Goal: Task Accomplishment & Management: Manage account settings

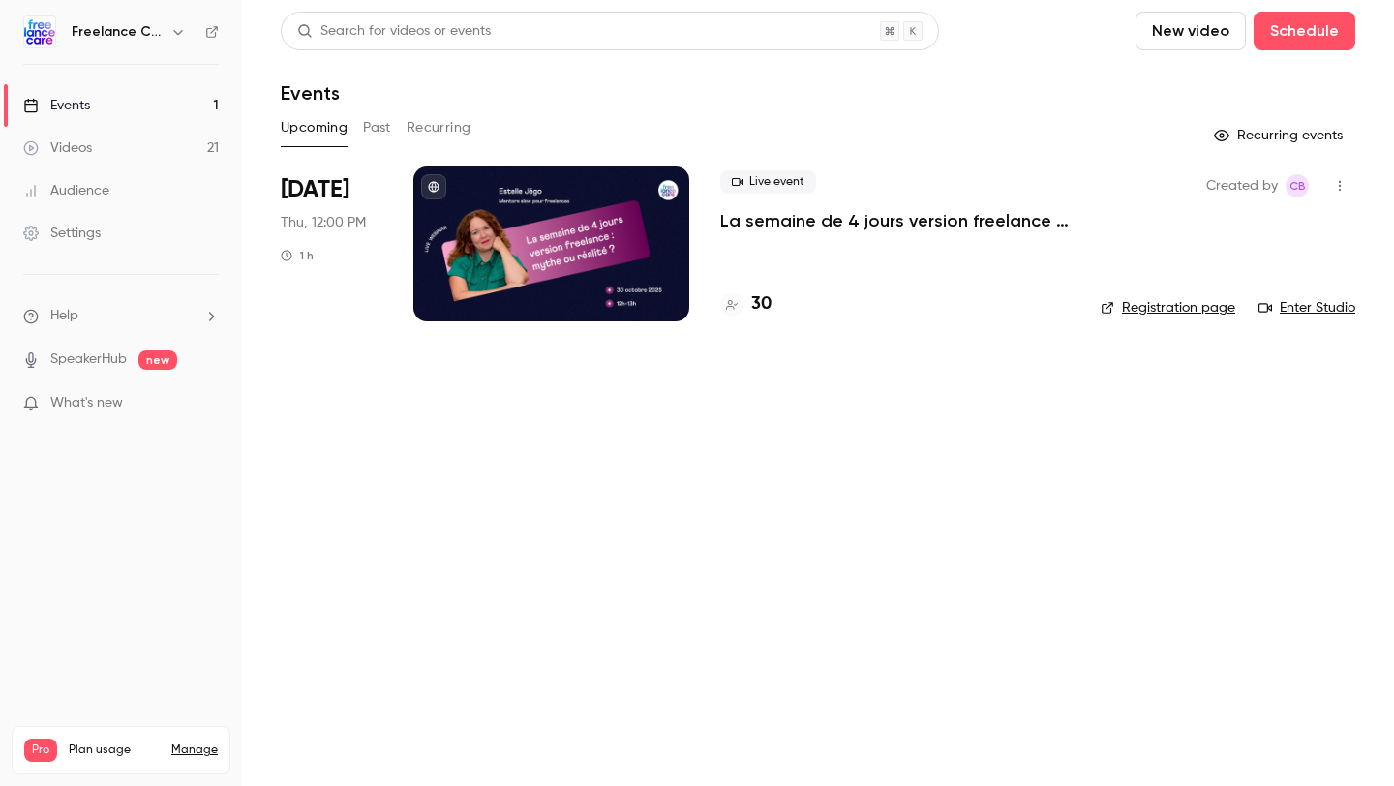
click at [129, 231] on link "Settings" at bounding box center [121, 233] width 242 height 43
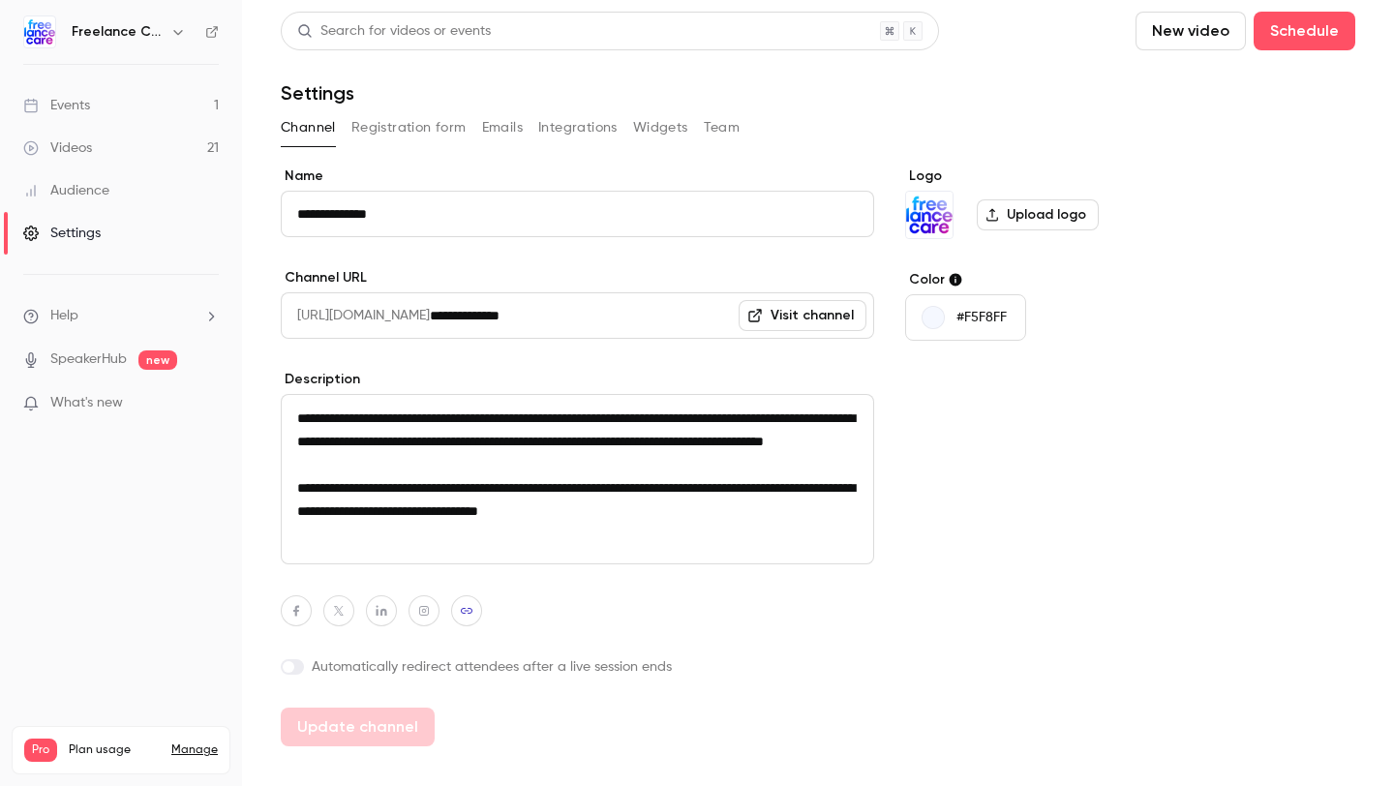
click at [726, 121] on button "Team" at bounding box center [722, 127] width 37 height 31
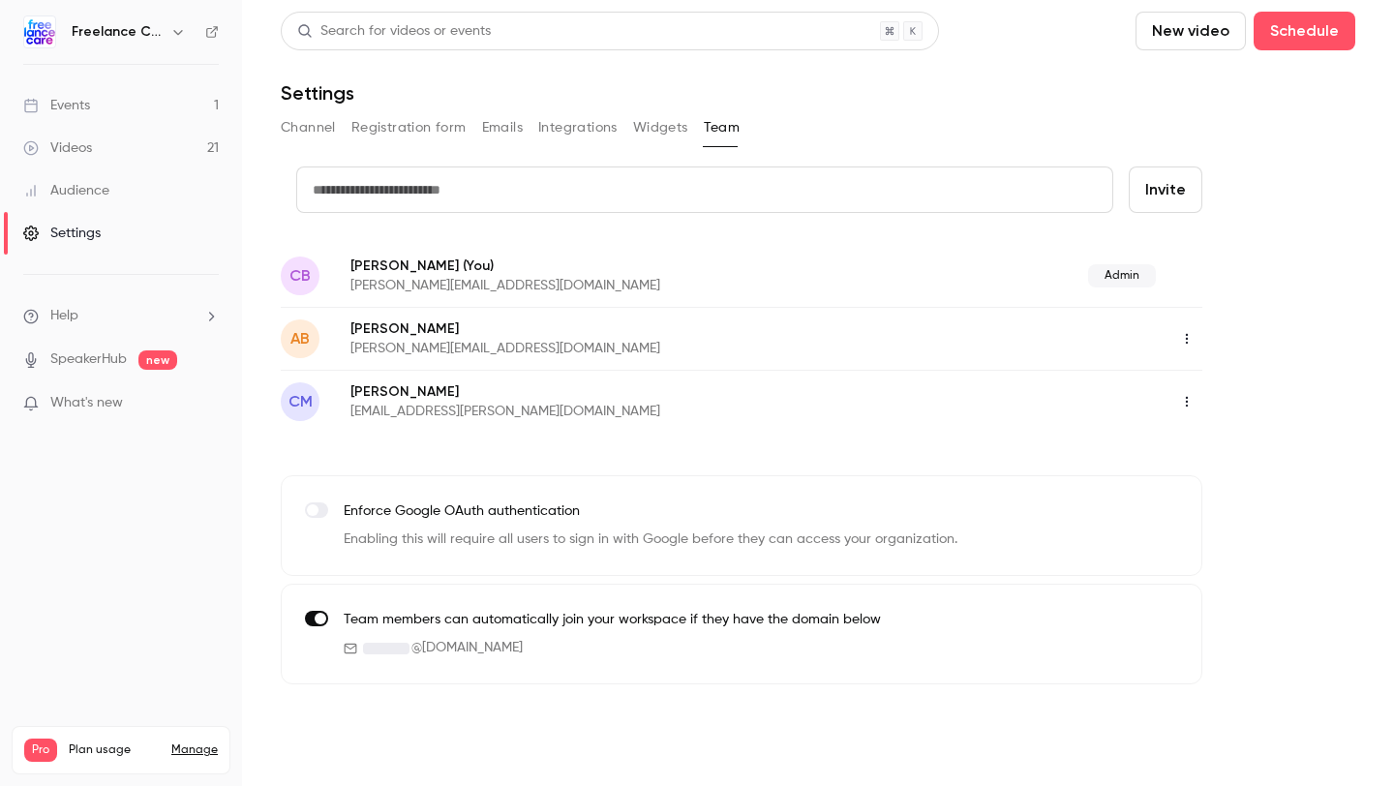
click at [1198, 405] on button "button" at bounding box center [1186, 401] width 31 height 31
click at [1230, 492] on div "Delete member" at bounding box center [1288, 501] width 147 height 19
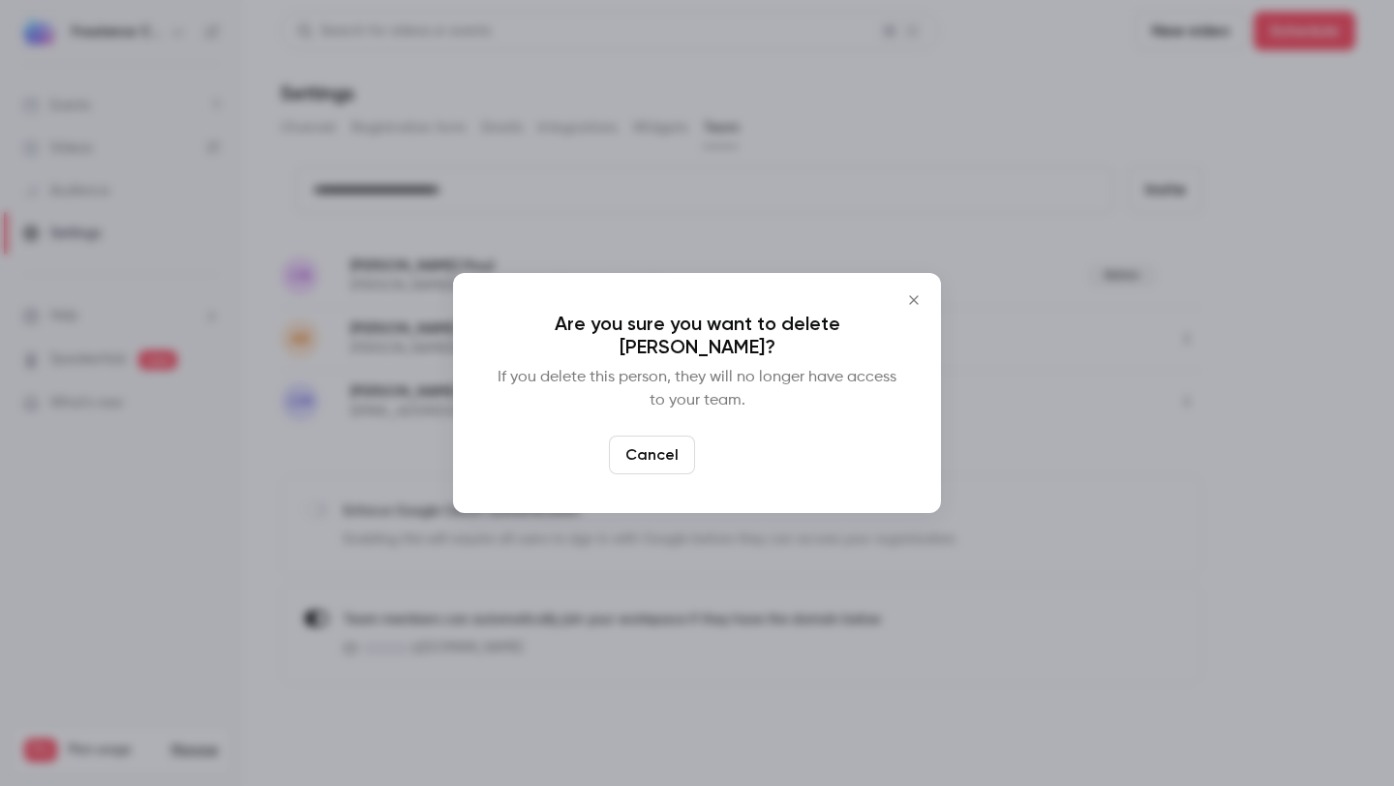
click at [742, 464] on button "Delete" at bounding box center [744, 455] width 83 height 39
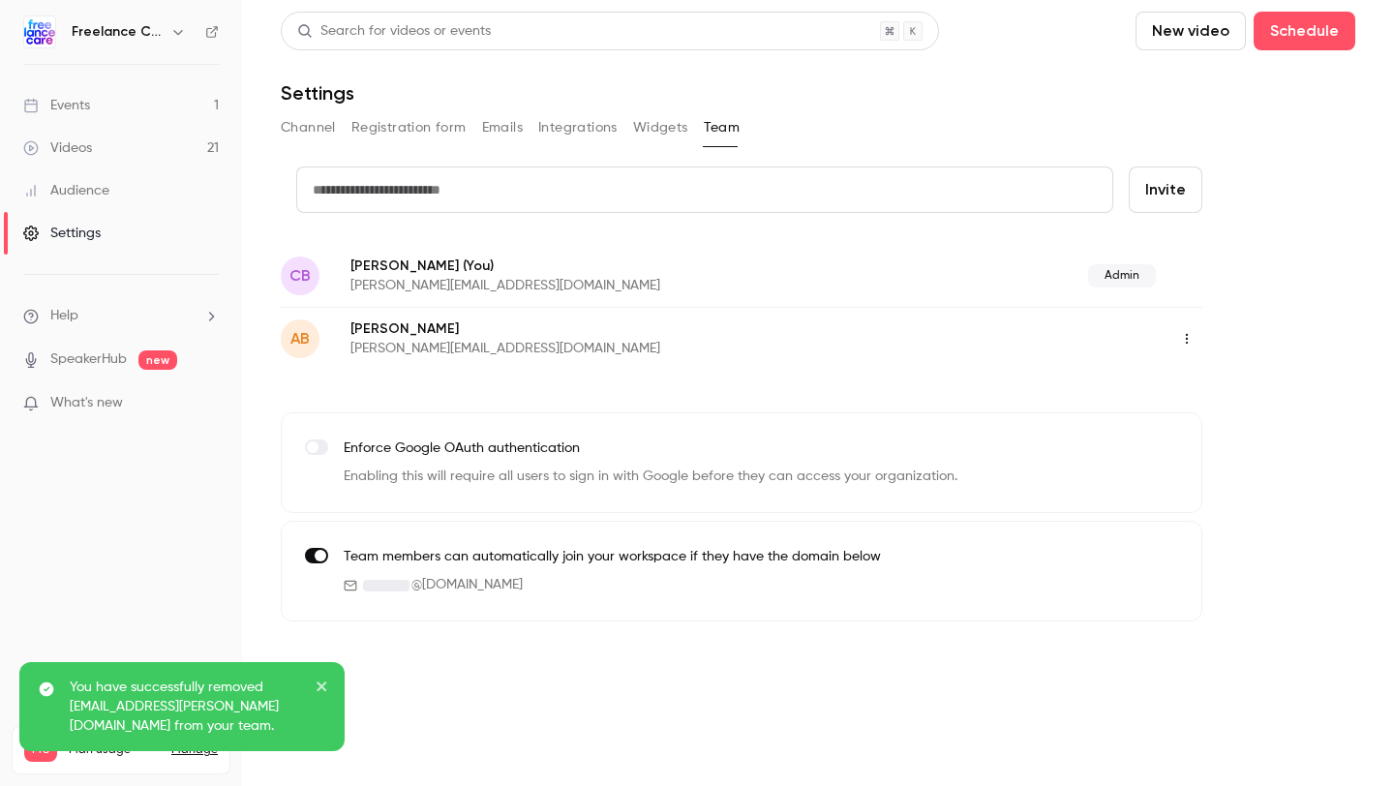
click at [541, 194] on input "text" at bounding box center [704, 189] width 817 height 46
paste input "**********"
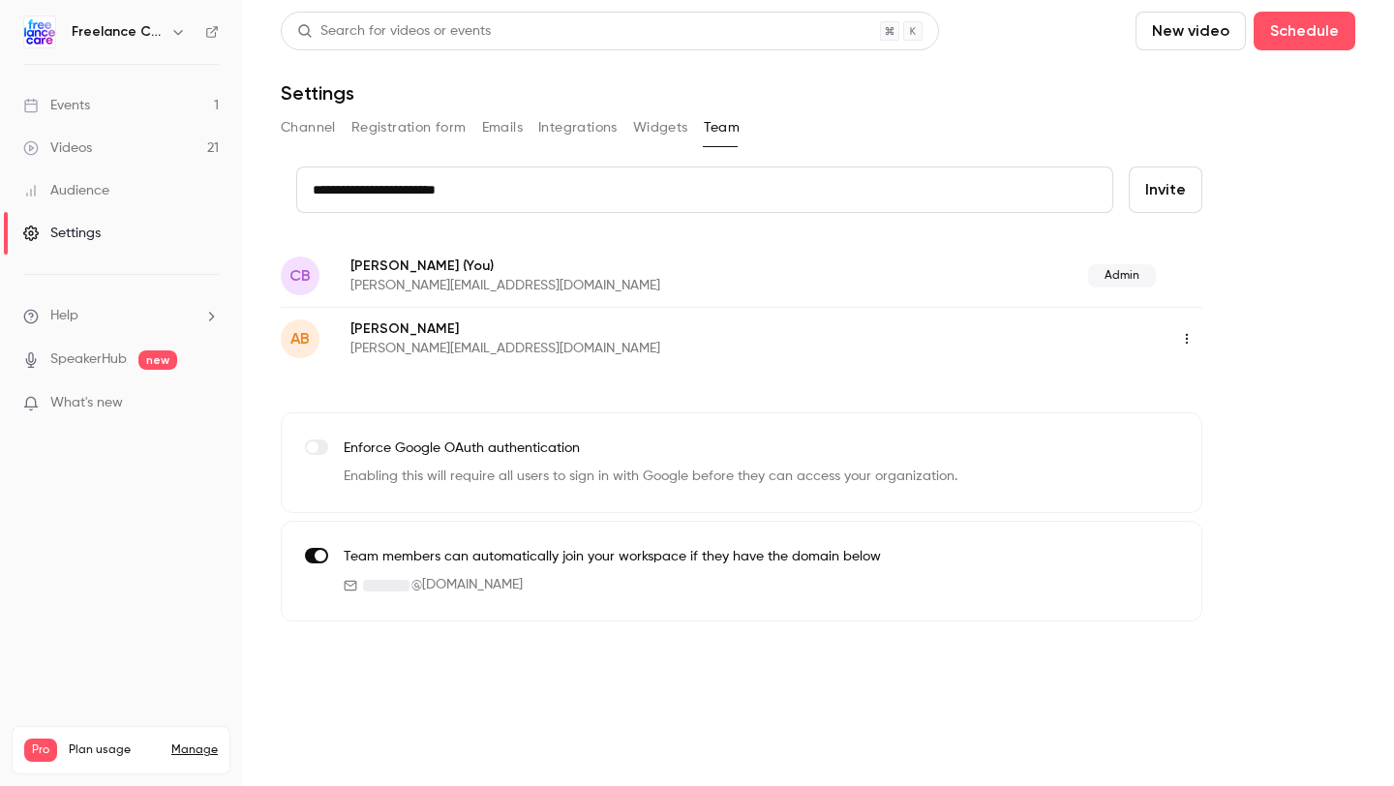
type input "**********"
click at [1188, 205] on button "Invite" at bounding box center [1165, 189] width 74 height 46
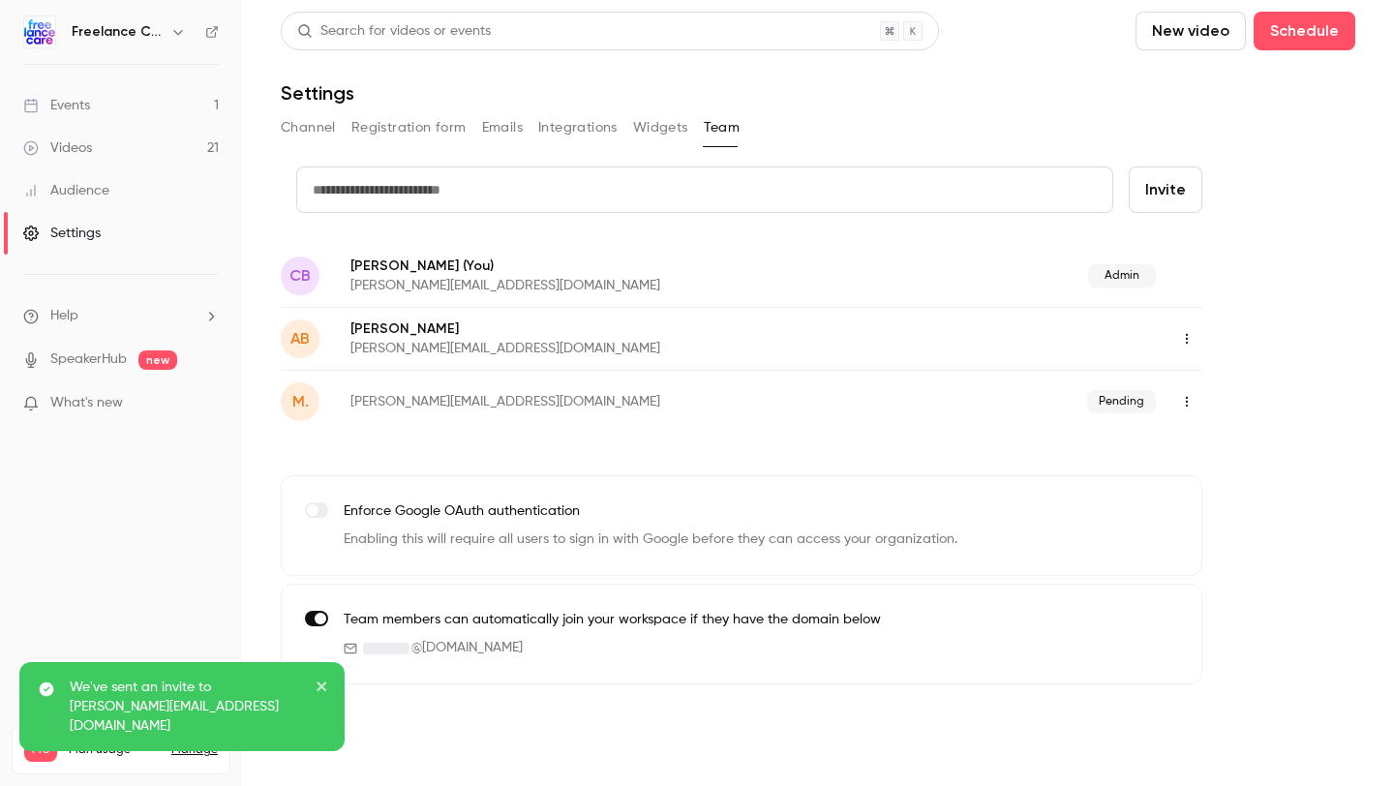
click at [1184, 405] on icon "button" at bounding box center [1186, 402] width 15 height 14
click at [1226, 344] on div at bounding box center [697, 393] width 1394 height 786
